Goal: Task Accomplishment & Management: Use online tool/utility

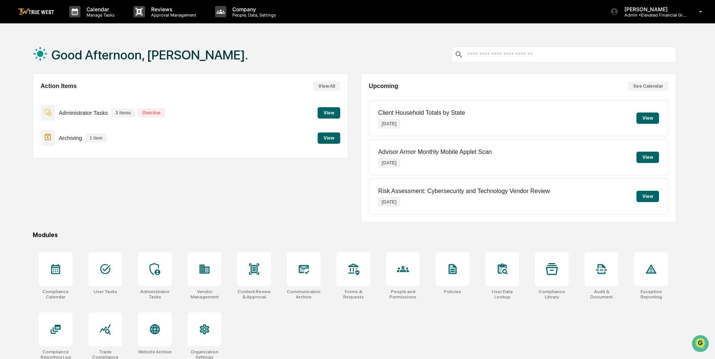
click at [330, 137] on button "View" at bounding box center [329, 137] width 23 height 11
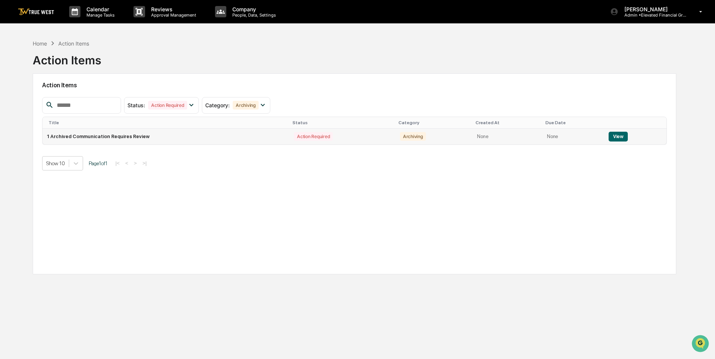
click at [614, 140] on button "View" at bounding box center [618, 137] width 19 height 10
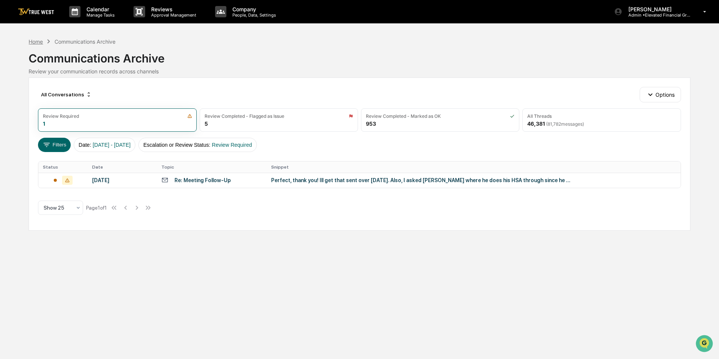
click at [40, 43] on div "Home" at bounding box center [36, 41] width 14 height 6
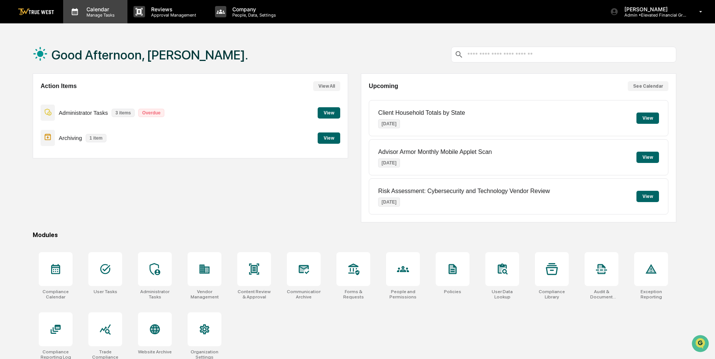
click at [96, 18] on div "Calendar Manage Tasks" at bounding box center [95, 11] width 64 height 23
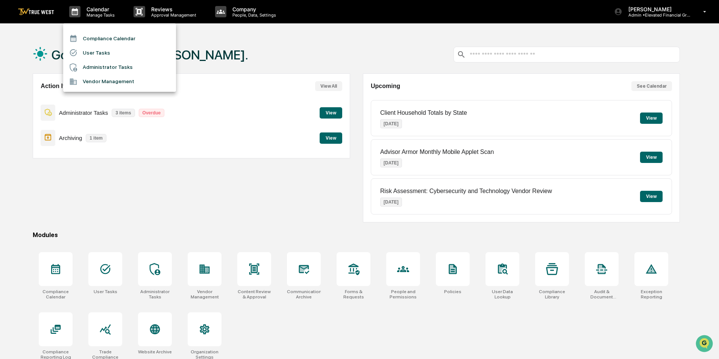
click at [98, 43] on li "Compliance Calendar" at bounding box center [119, 38] width 113 height 14
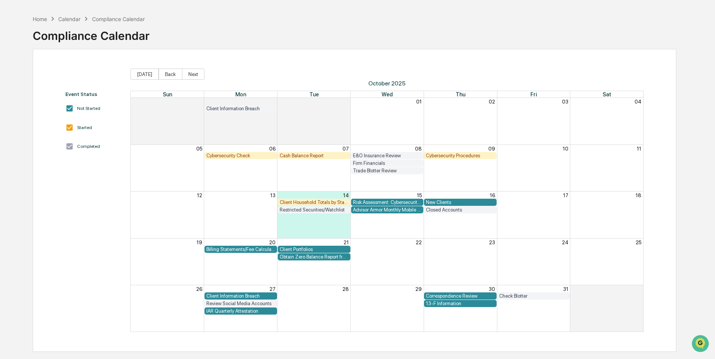
scroll to position [36, 0]
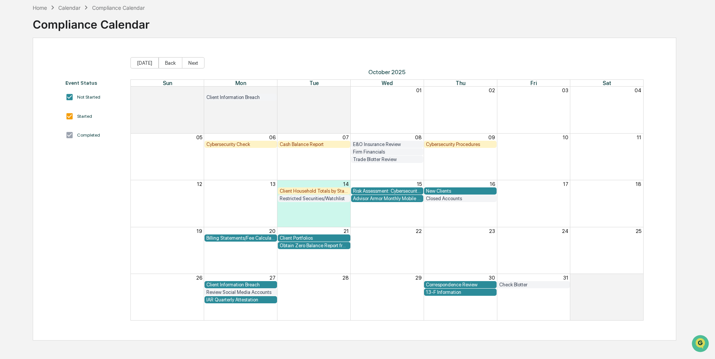
click at [476, 282] on div "Correspondence Review" at bounding box center [460, 285] width 69 height 6
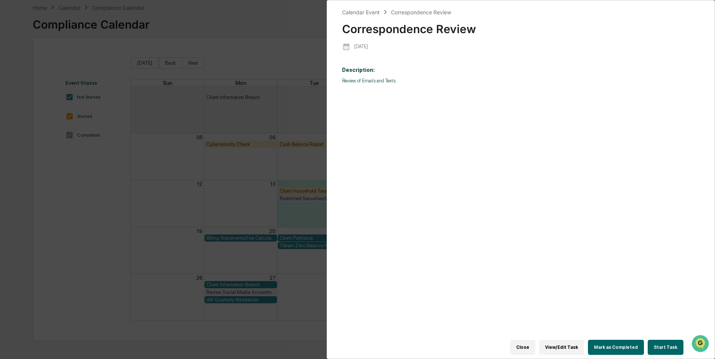
click at [666, 340] on button "Start Task" at bounding box center [666, 347] width 36 height 15
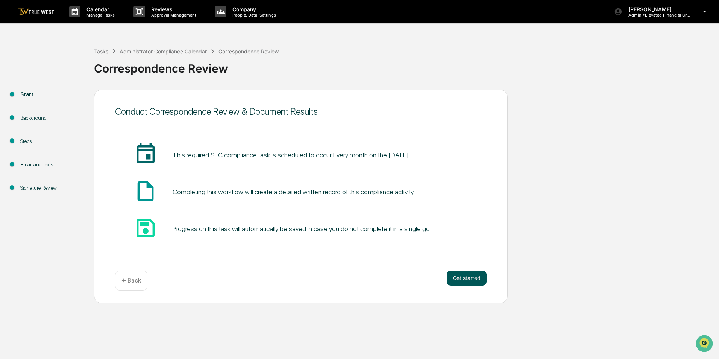
click at [481, 275] on button "Get started" at bounding box center [467, 277] width 40 height 15
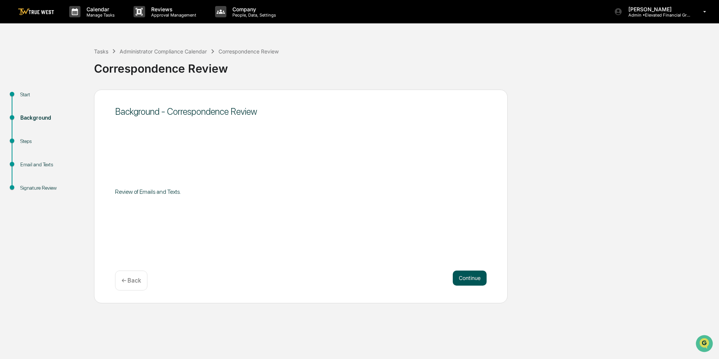
click at [481, 276] on button "Continue" at bounding box center [470, 277] width 34 height 15
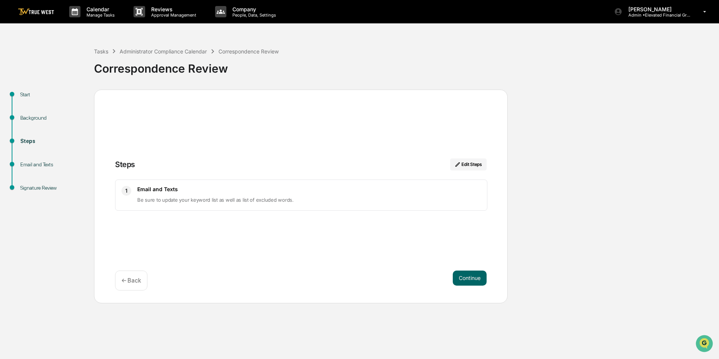
click at [481, 276] on button "Continue" at bounding box center [470, 277] width 34 height 15
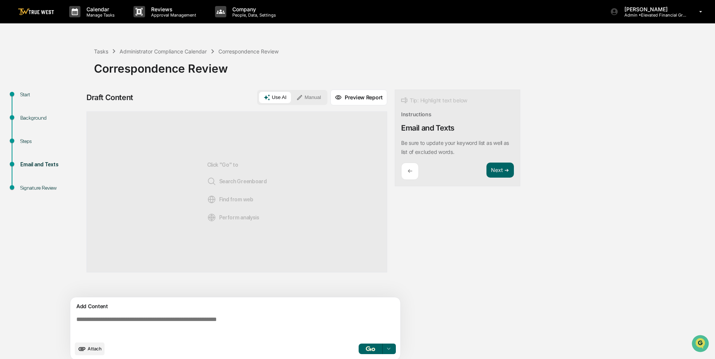
click at [315, 98] on button "Manual" at bounding box center [309, 97] width 34 height 11
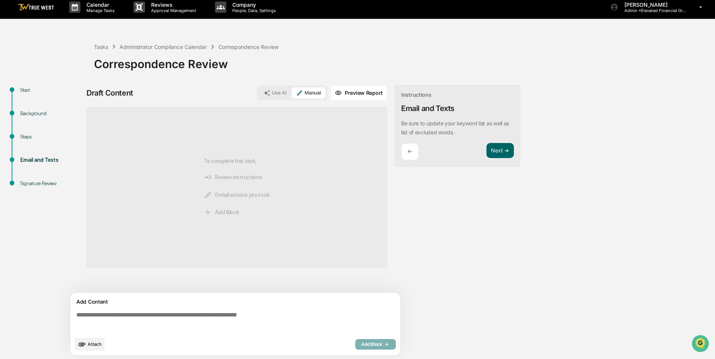
scroll to position [6, 0]
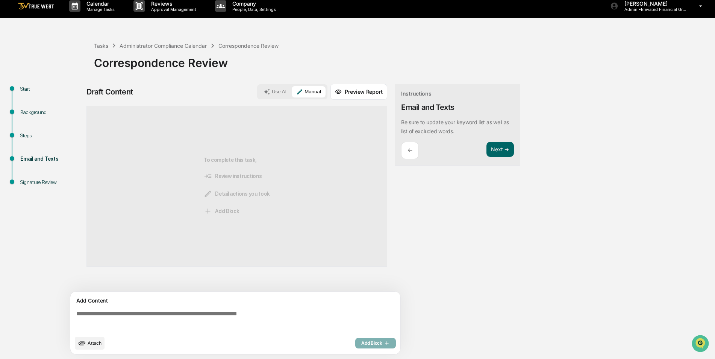
click at [189, 314] on textarea at bounding box center [236, 320] width 327 height 27
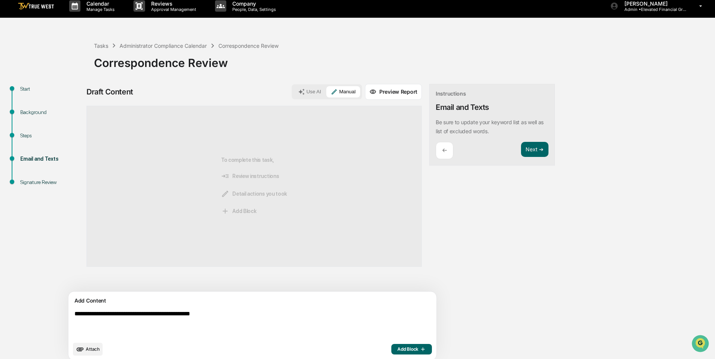
type textarea "**********"
click at [392, 348] on button "Add Block" at bounding box center [412, 349] width 41 height 11
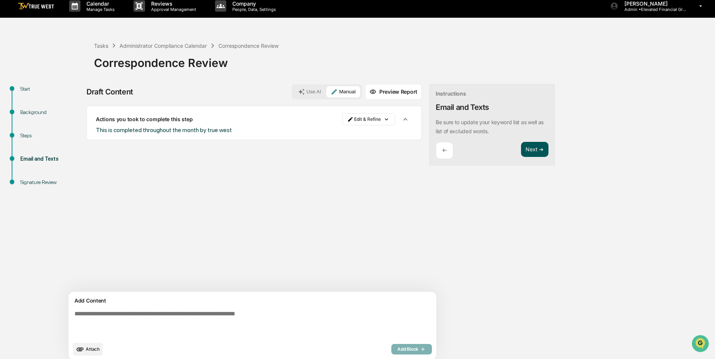
click at [521, 151] on button "Next ➔" at bounding box center [534, 149] width 27 height 15
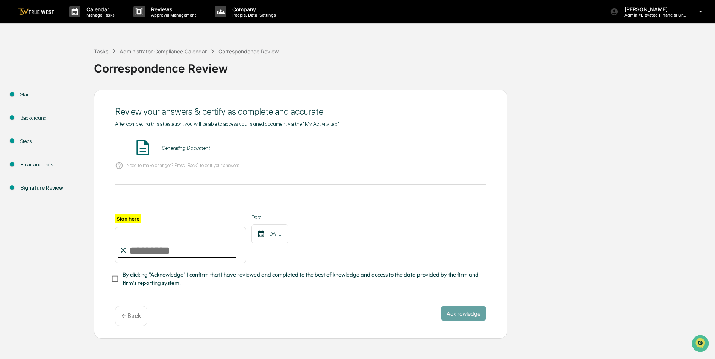
scroll to position [0, 0]
click at [167, 258] on input "Sign here" at bounding box center [180, 245] width 131 height 36
type input "**********"
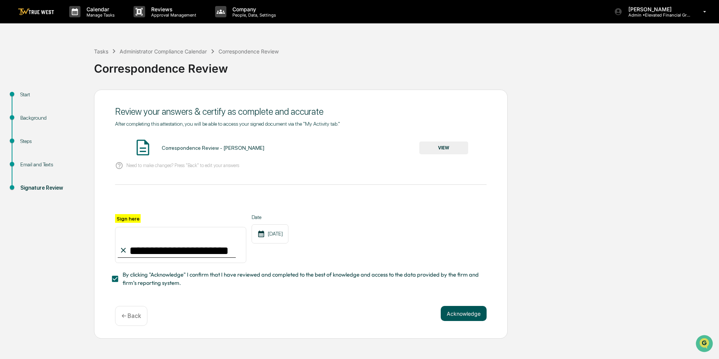
click at [480, 319] on button "Acknowledge" at bounding box center [464, 313] width 46 height 15
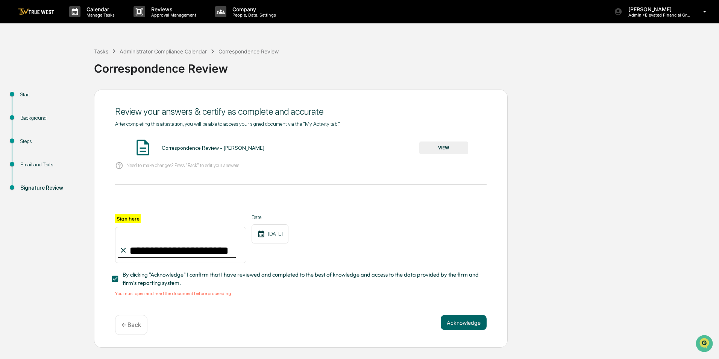
click at [450, 148] on button "VIEW" at bounding box center [443, 147] width 49 height 13
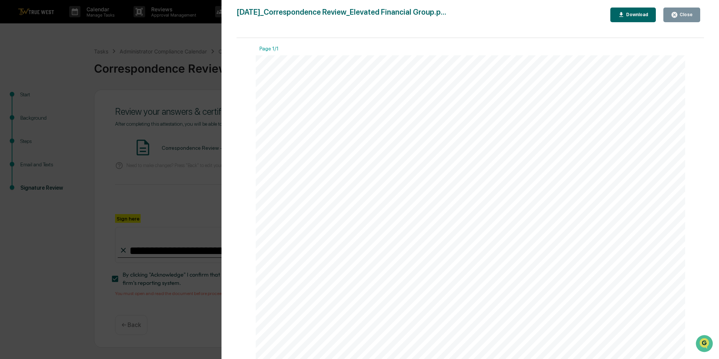
click at [685, 17] on div "Close" at bounding box center [685, 14] width 15 height 5
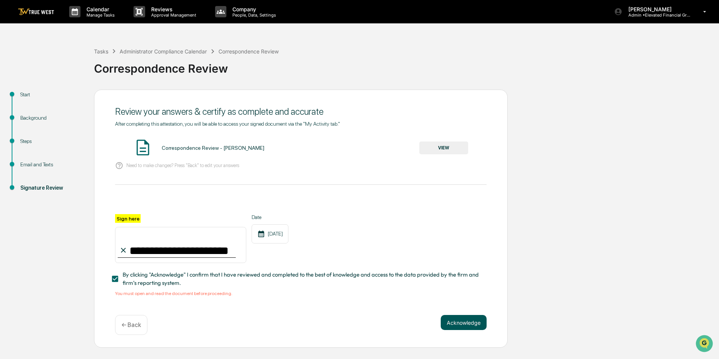
click at [461, 329] on button "Acknowledge" at bounding box center [464, 322] width 46 height 15
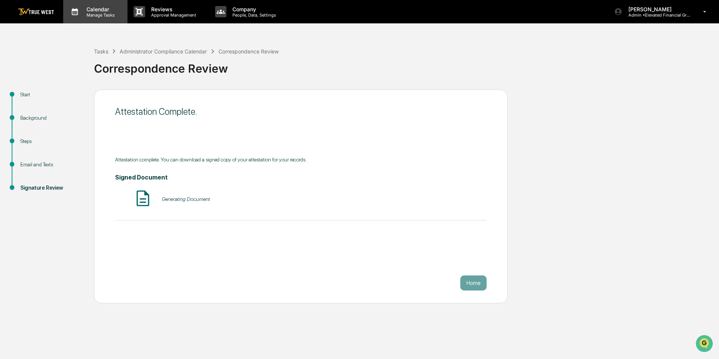
click at [90, 2] on div "Calendar Manage Tasks" at bounding box center [95, 11] width 64 height 23
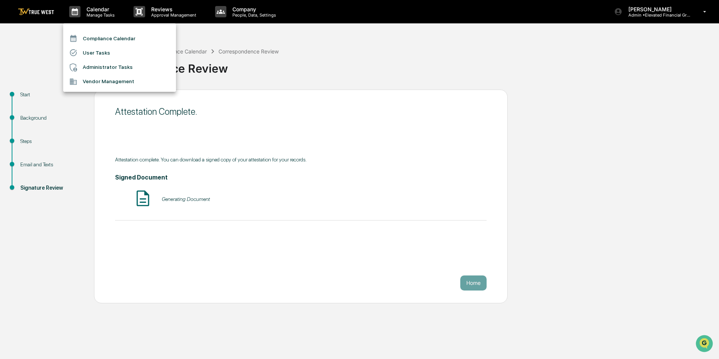
click at [100, 34] on li "Compliance Calendar" at bounding box center [119, 38] width 113 height 14
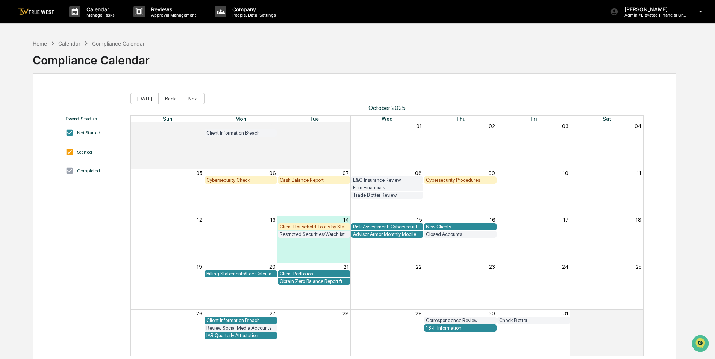
click at [38, 43] on div "Home" at bounding box center [40, 43] width 14 height 6
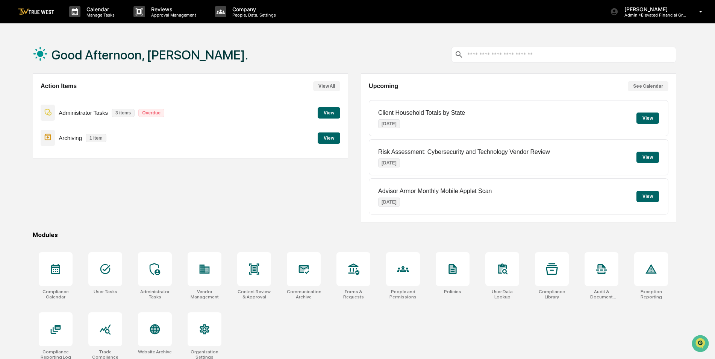
click at [691, 217] on div "Good Afternoon, [PERSON_NAME]. Action Items View All Administrator Tasks 3 item…" at bounding box center [357, 215] width 715 height 359
click at [629, 17] on p "Admin • Elevated Financial Group" at bounding box center [654, 14] width 70 height 5
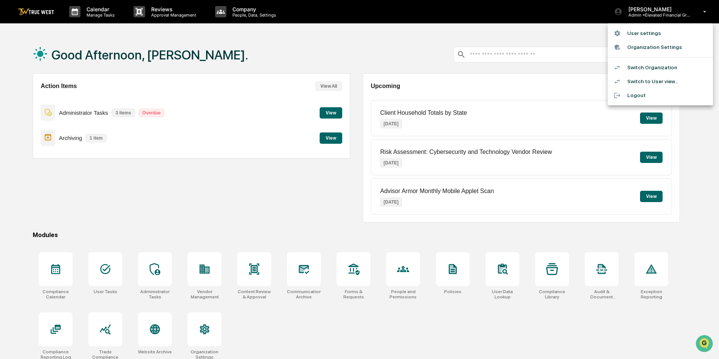
click at [638, 63] on li "Switch Organization" at bounding box center [660, 68] width 105 height 14
